Goal: Register for event/course

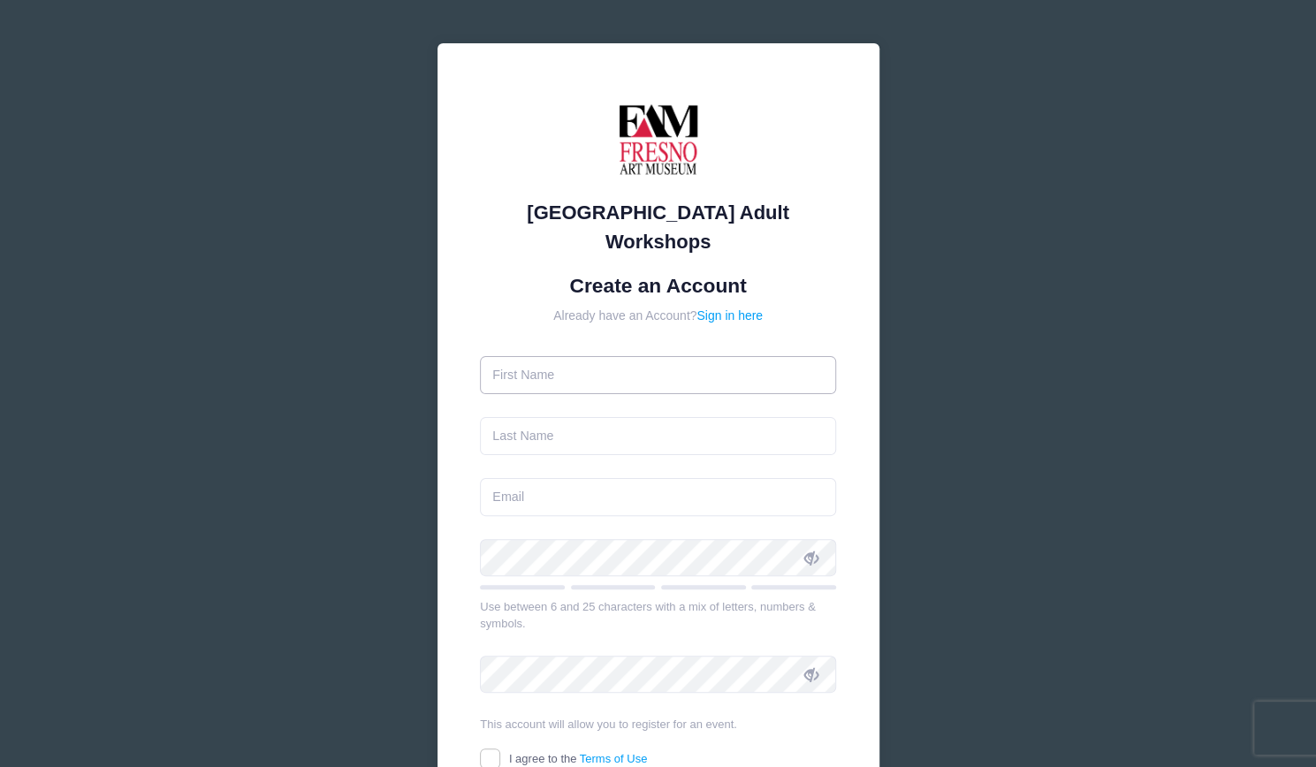
click at [666, 356] on input "text" at bounding box center [658, 375] width 356 height 38
type input "[PERSON_NAME]"
type input "[EMAIL_ADDRESS][DOMAIN_NAME]"
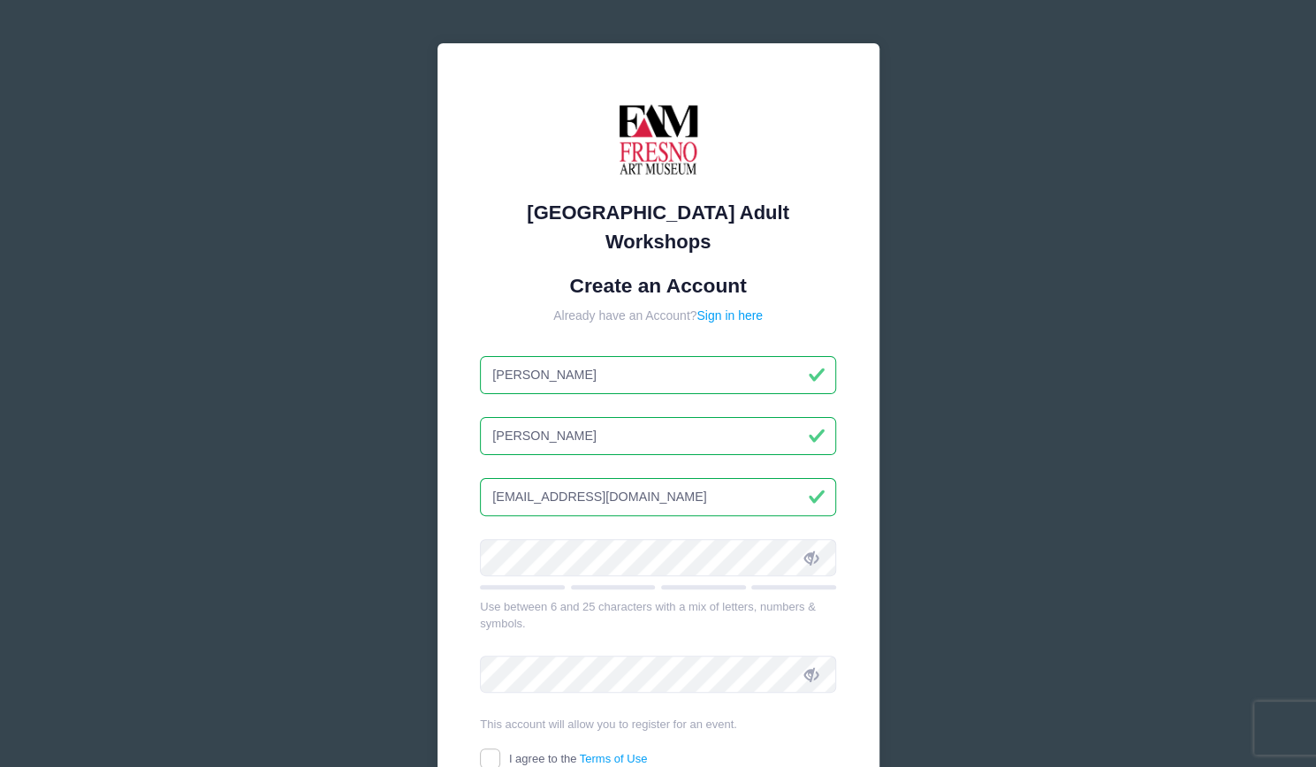
click at [565, 420] on input "[PERSON_NAME]" at bounding box center [658, 436] width 356 height 38
type input "[PERSON_NAME]"
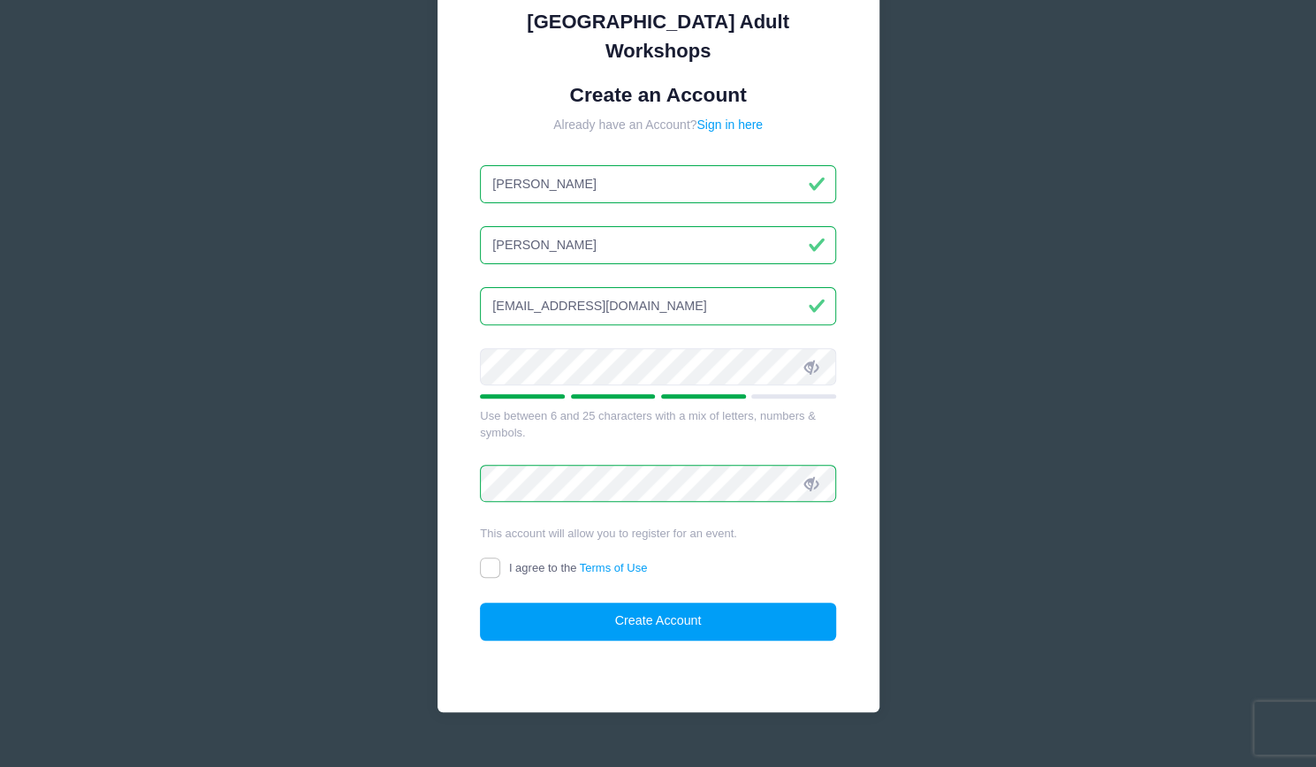
scroll to position [190, 0]
click at [489, 558] on input "I agree to the Terms of Use" at bounding box center [490, 568] width 20 height 20
checkbox input "true"
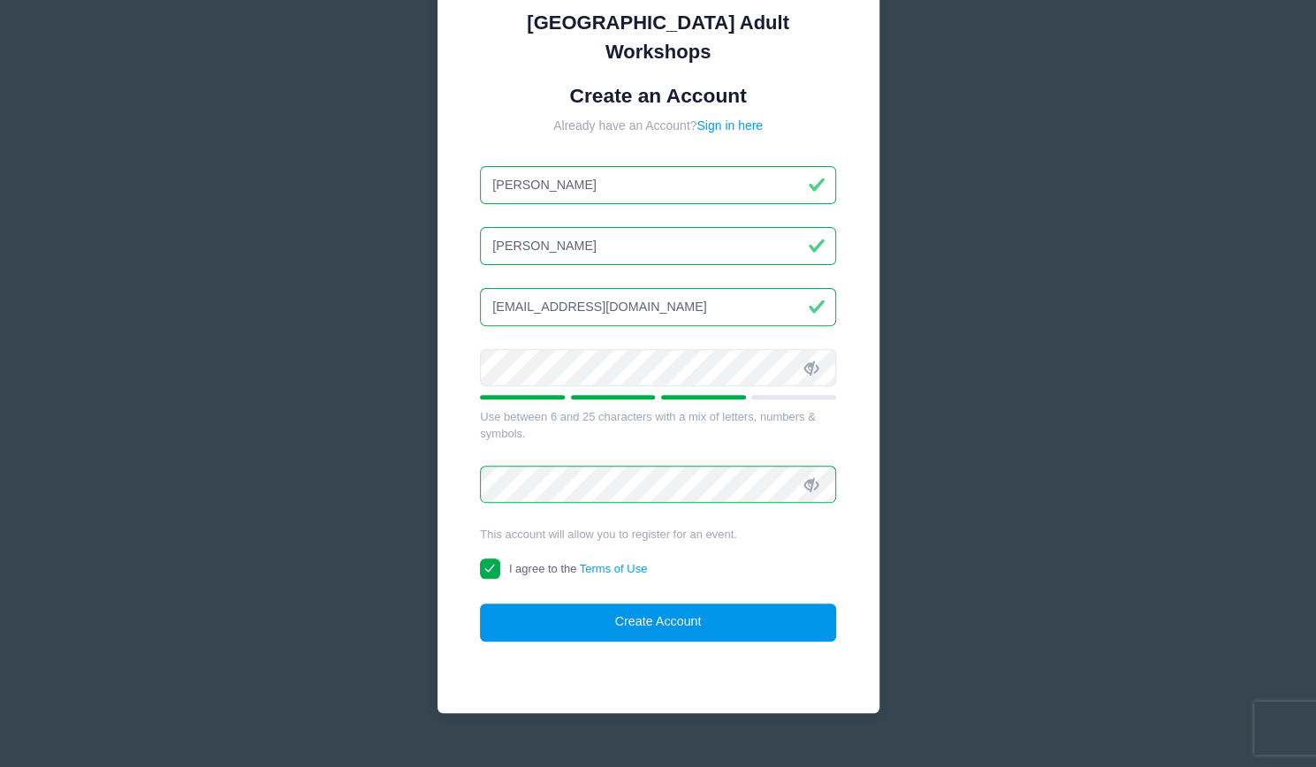
click at [558, 603] on button "Create Account" at bounding box center [658, 622] width 356 height 38
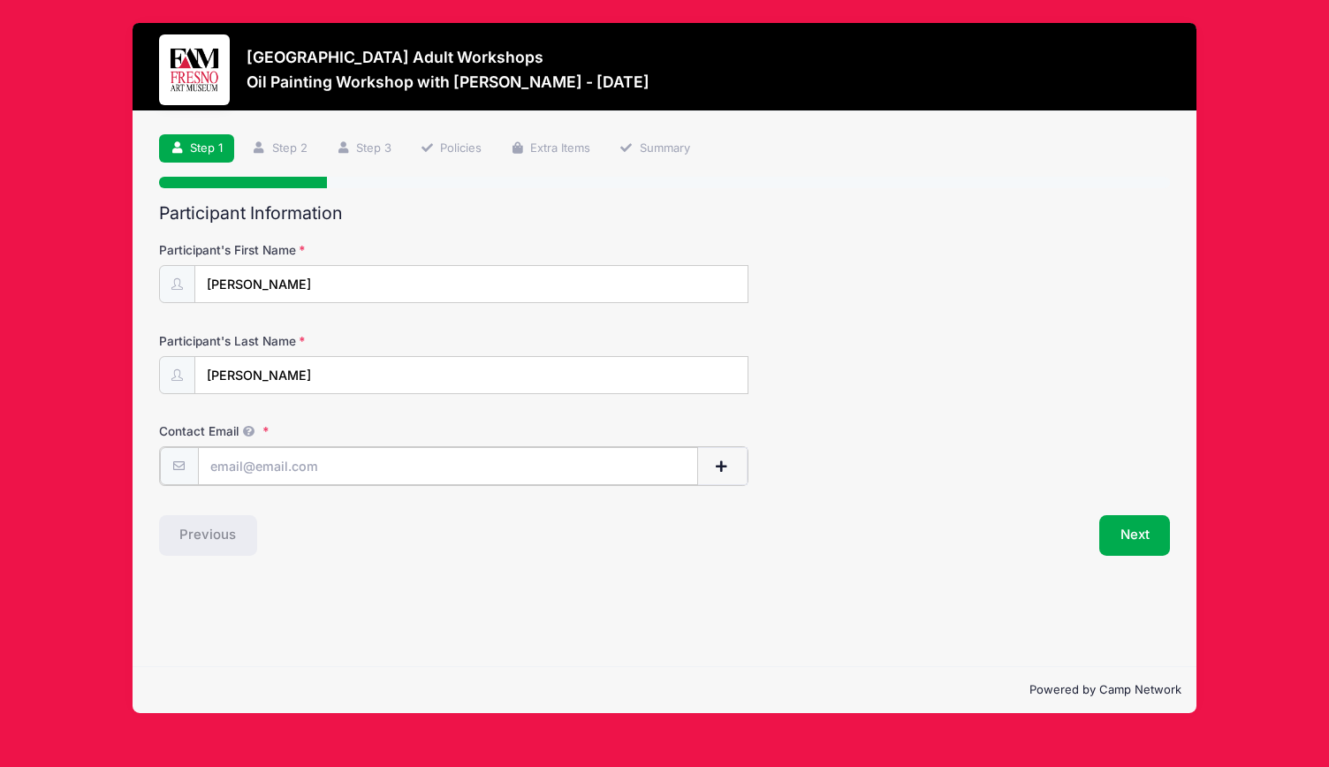
click at [338, 473] on input "Contact Email" at bounding box center [448, 466] width 500 height 38
type input "[EMAIL_ADDRESS][DOMAIN_NAME]"
click at [1117, 527] on button "Next" at bounding box center [1135, 533] width 72 height 41
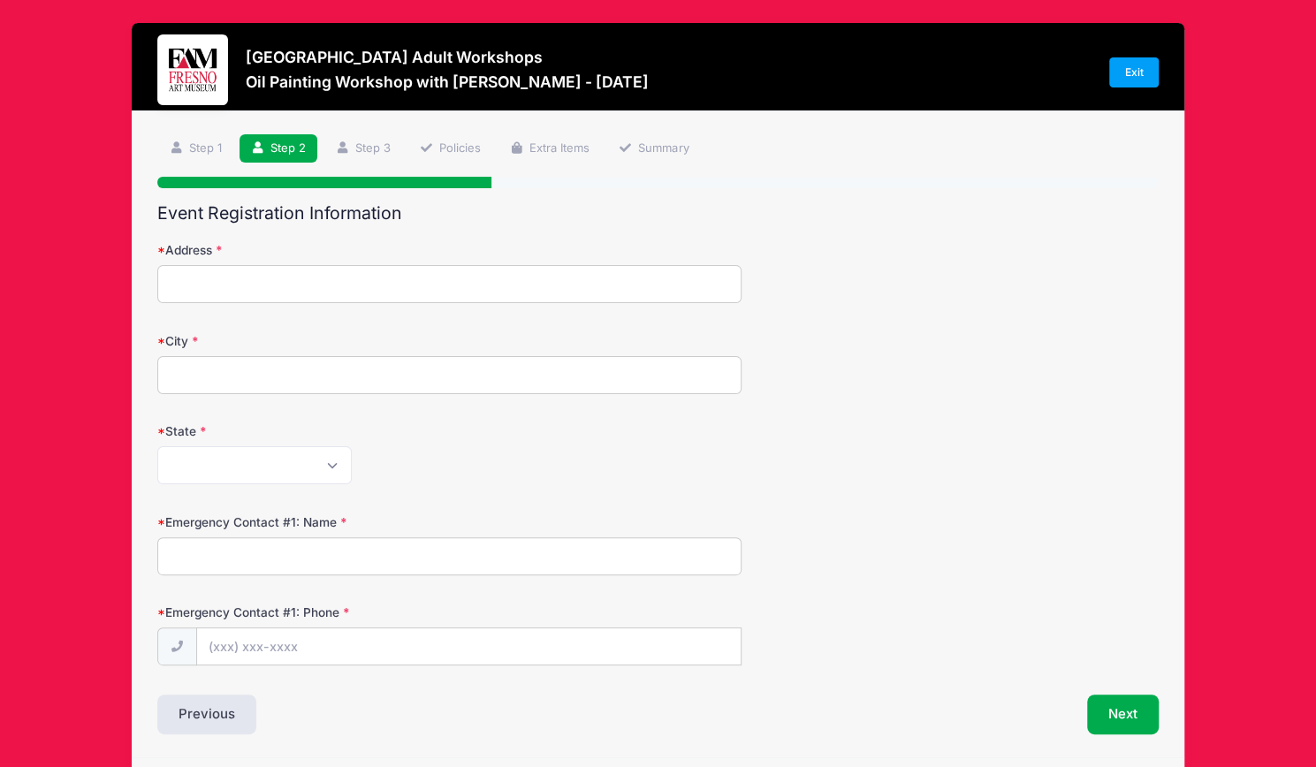
click at [677, 287] on input "Address" at bounding box center [449, 284] width 584 height 38
type input "2753 Parker Ave"
type input "Oakland"
select select "CA"
click at [313, 547] on input "Emergency Contact #1: Name" at bounding box center [449, 556] width 584 height 38
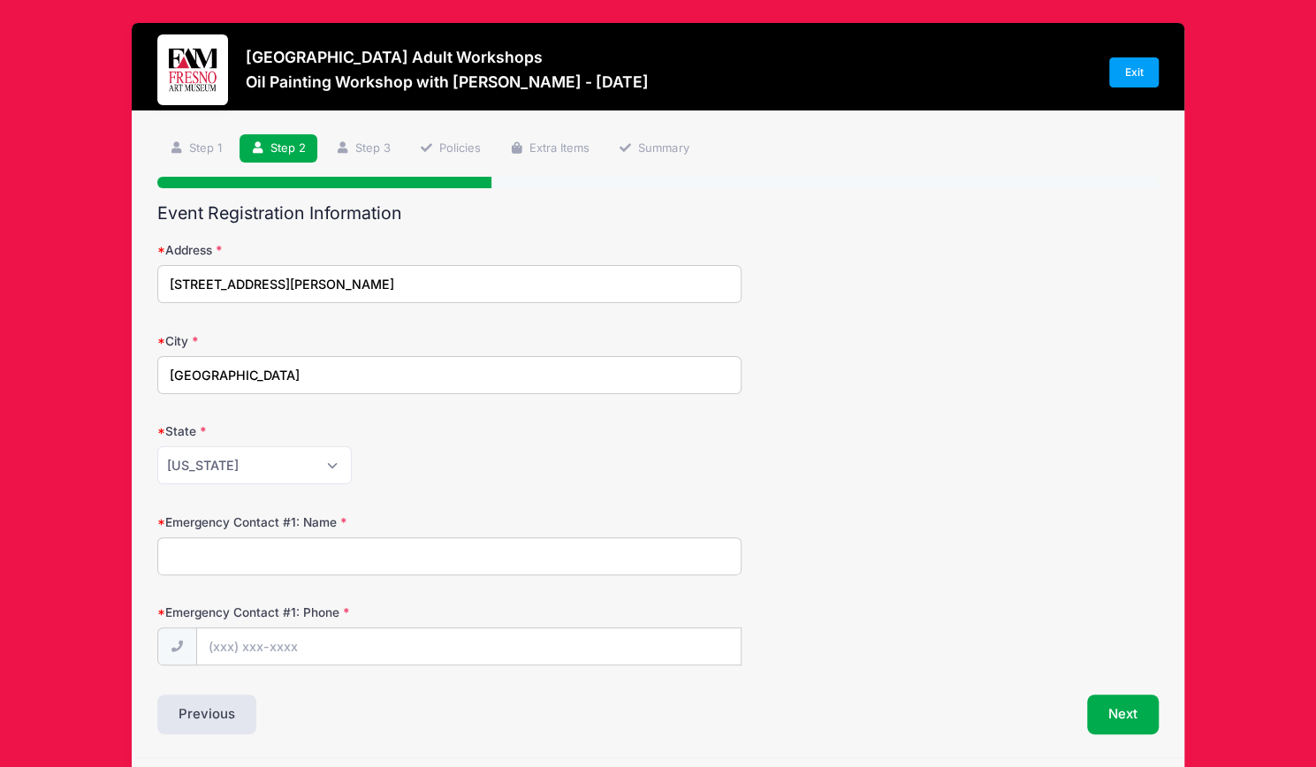
type input "l"
type input "Clarence Turner"
click at [226, 643] on input "Emergency Contact #1: Phone" at bounding box center [468, 647] width 543 height 38
type input "(510) 701-5333"
click at [1116, 706] on button "Next" at bounding box center [1123, 714] width 72 height 41
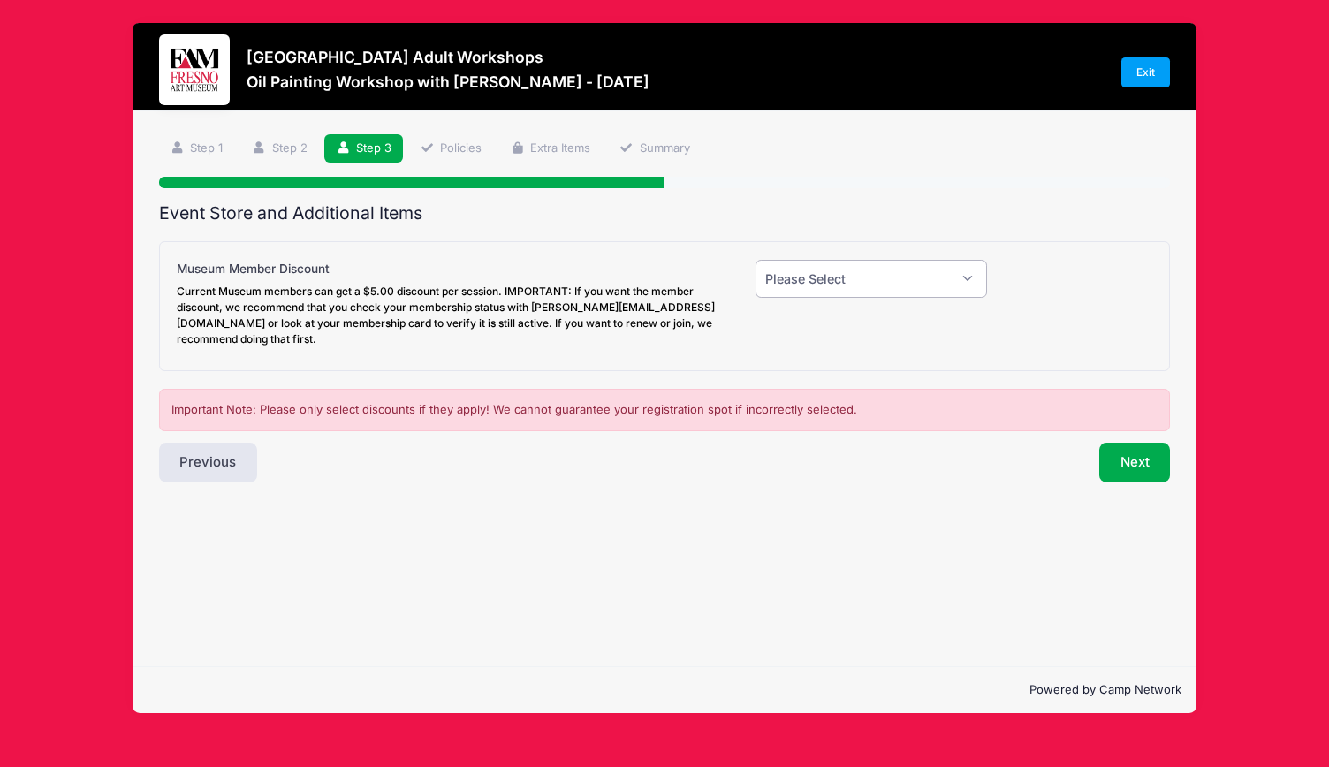
click at [884, 273] on select "Please Select Yes (-$5.00) No" at bounding box center [870, 279] width 231 height 38
click at [755, 260] on select "Please Select Yes (-$5.00) No" at bounding box center [870, 279] width 231 height 38
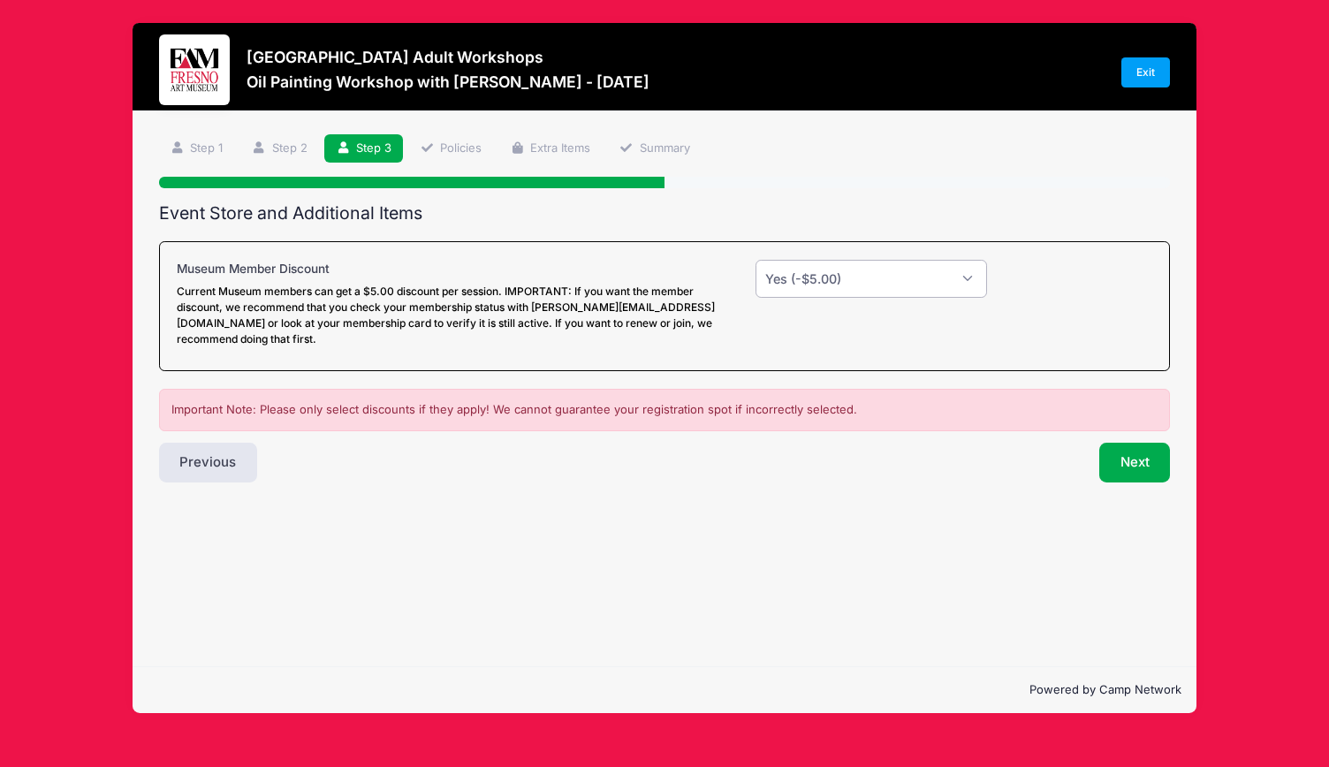
click at [877, 289] on select "Please Select Yes (-$5.00) No" at bounding box center [870, 279] width 231 height 38
select select "0"
click at [755, 260] on select "Please Select Yes (-$5.00) No" at bounding box center [870, 279] width 231 height 38
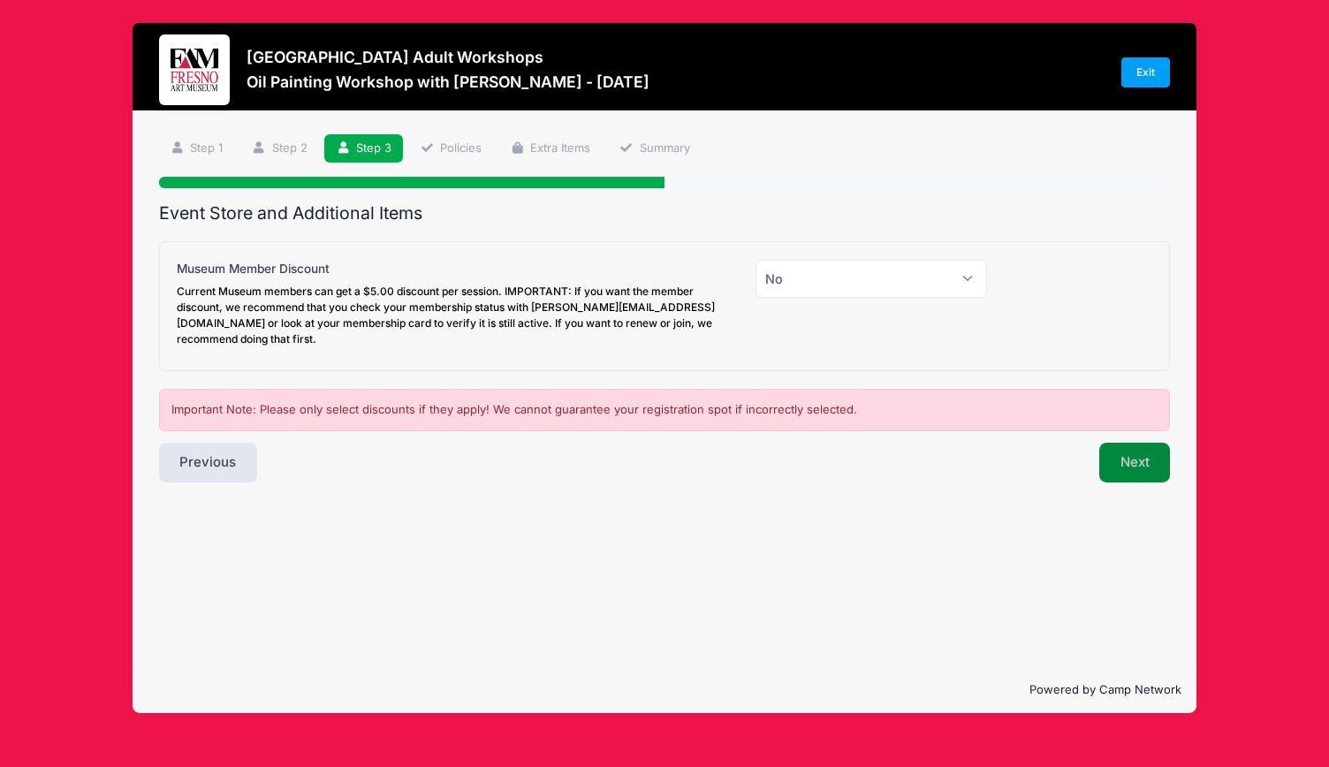
click at [1106, 447] on button "Next" at bounding box center [1135, 463] width 72 height 41
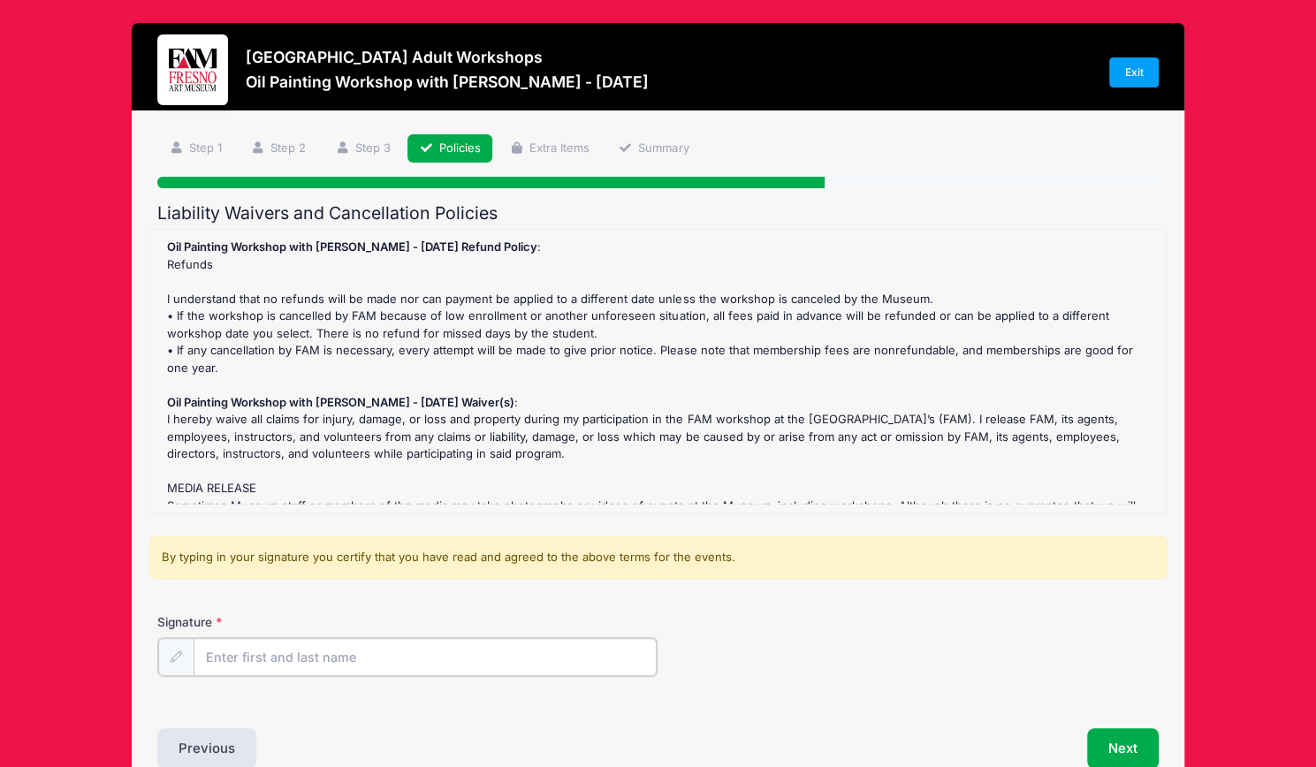
click at [545, 660] on input "Signature" at bounding box center [424, 657] width 463 height 38
type input "Alexandra Apel"
drag, startPoint x: 748, startPoint y: 365, endPoint x: 851, endPoint y: 130, distance: 256.4
click at [851, 130] on div "Step 4 /7 Step 1 Step 2 Step 3 Policies Extra Items Summary Participant Informa…" at bounding box center [658, 450] width 1052 height 679
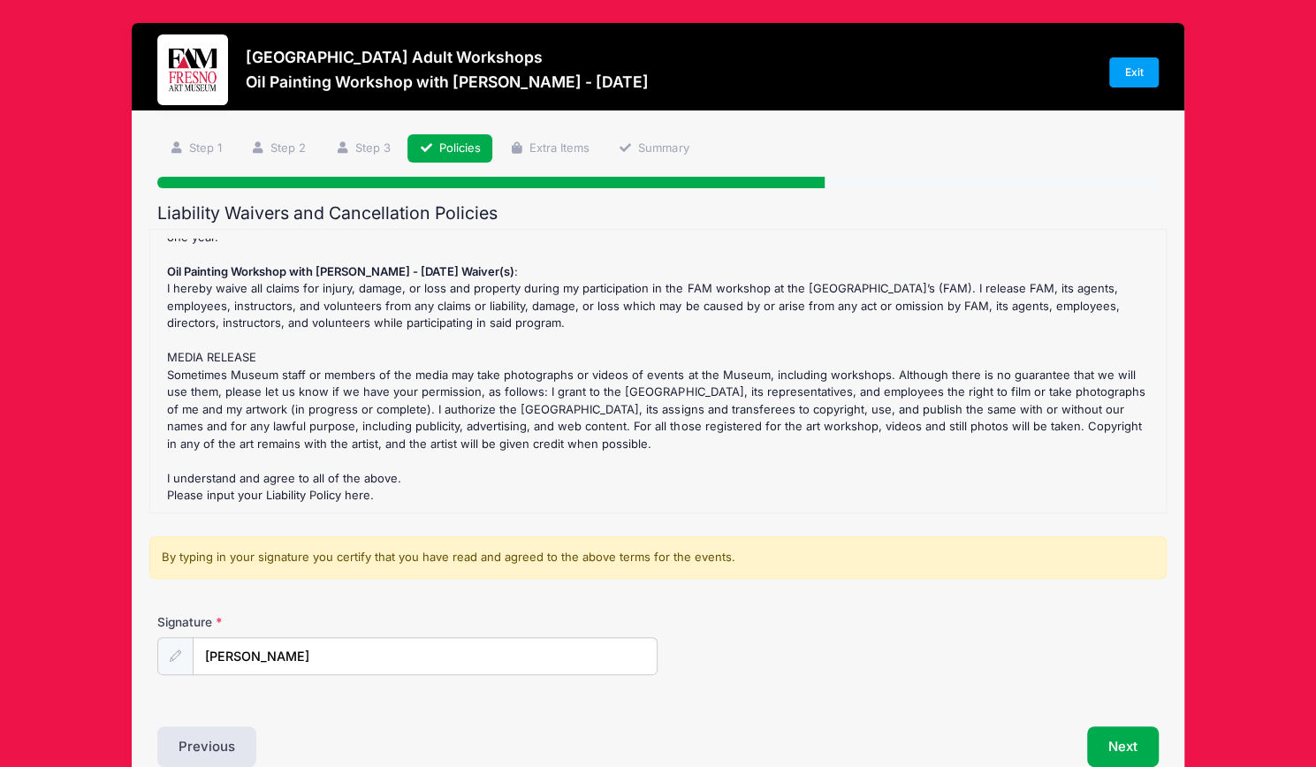
click at [994, 455] on div "Oil Painting Workshop with Mariah Calvert - 10/18/25 Refund Policy : Refunds I …" at bounding box center [658, 371] width 998 height 265
click at [1119, 750] on button "Next" at bounding box center [1123, 746] width 72 height 41
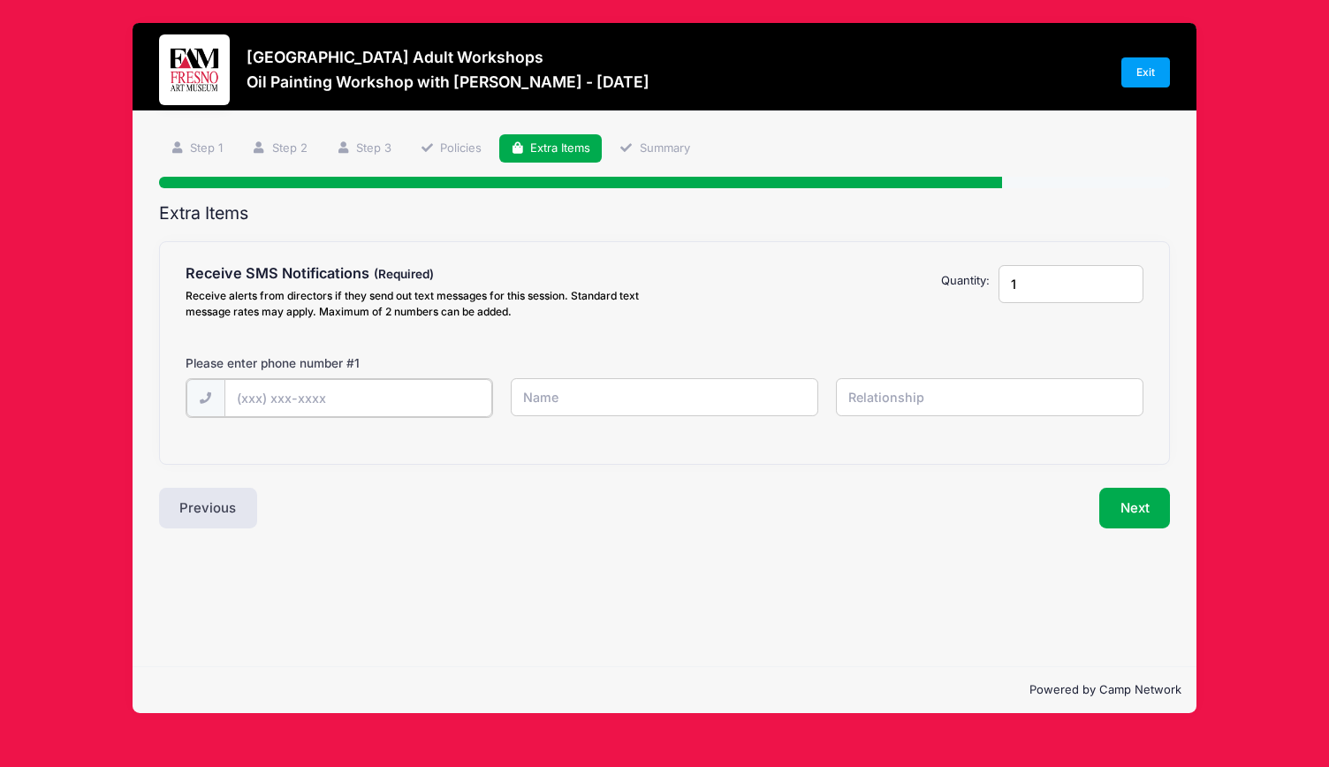
click at [399, 406] on input "text" at bounding box center [358, 398] width 268 height 38
type input "(510) 561-9654"
click at [1163, 509] on button "Next" at bounding box center [1135, 506] width 72 height 41
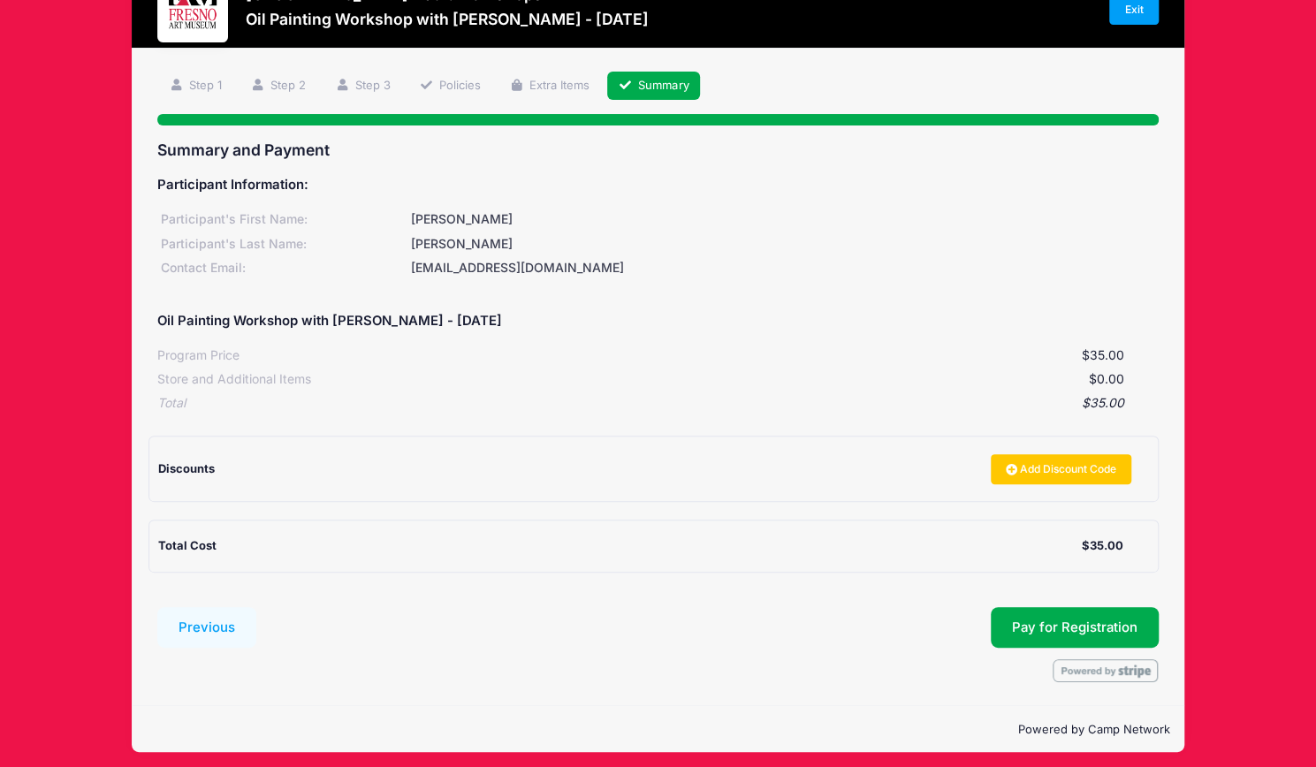
scroll to position [0, 0]
